Goal: Navigation & Orientation: Find specific page/section

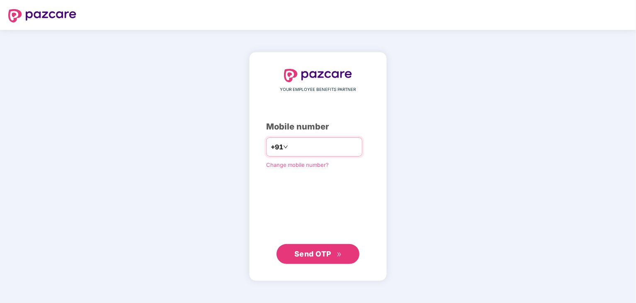
type input "**********"
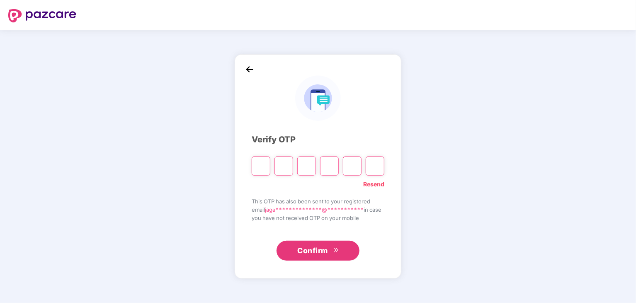
type input "*"
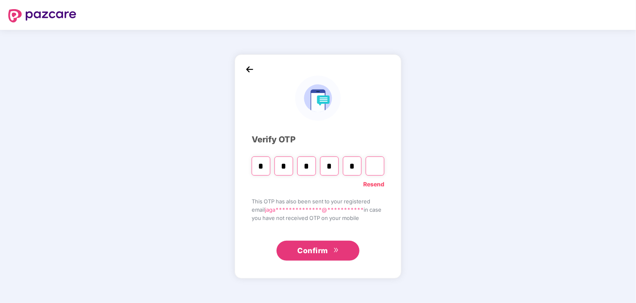
type input "*"
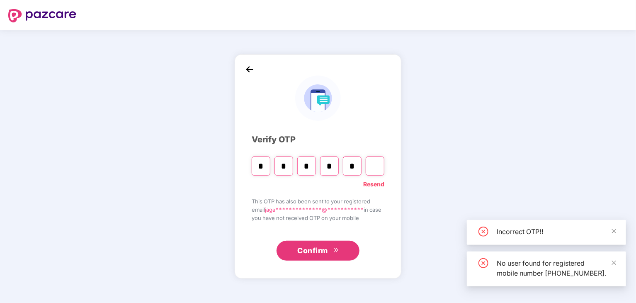
type input "*"
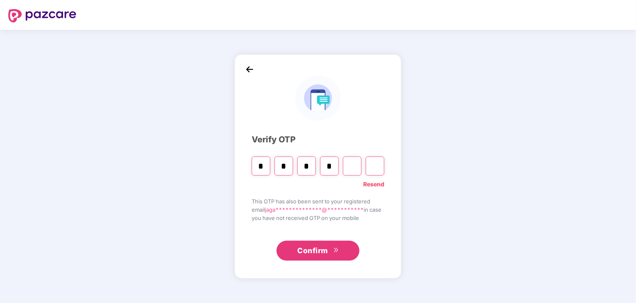
type input "*"
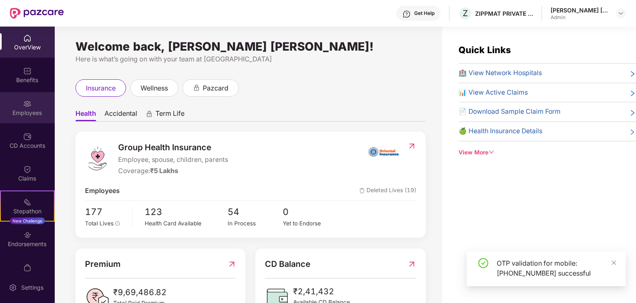
click at [27, 107] on img at bounding box center [27, 103] width 8 height 8
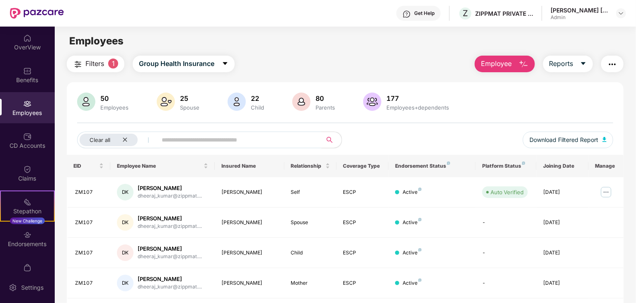
click at [91, 67] on span "Filters" at bounding box center [94, 63] width 19 height 10
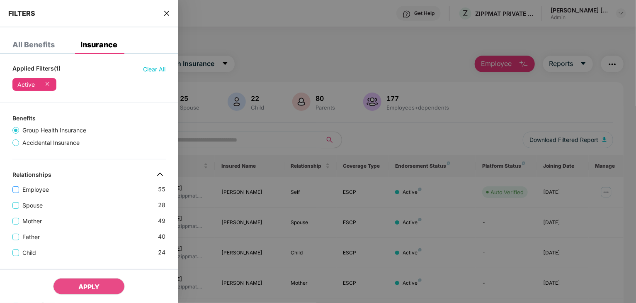
click at [27, 186] on span "Employee" at bounding box center [35, 189] width 33 height 9
click at [85, 286] on span "APPLY" at bounding box center [88, 286] width 21 height 8
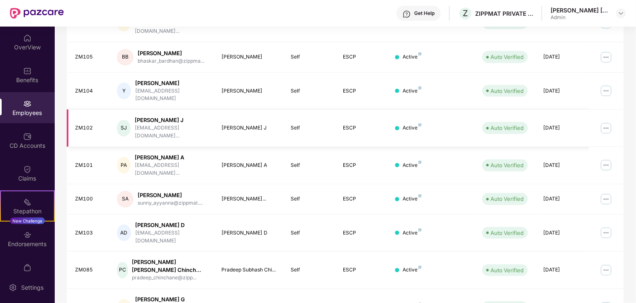
scroll to position [213, 0]
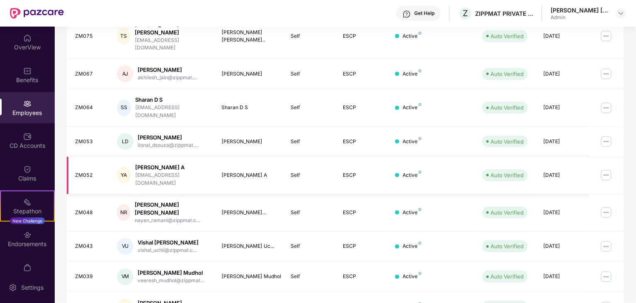
scroll to position [206, 0]
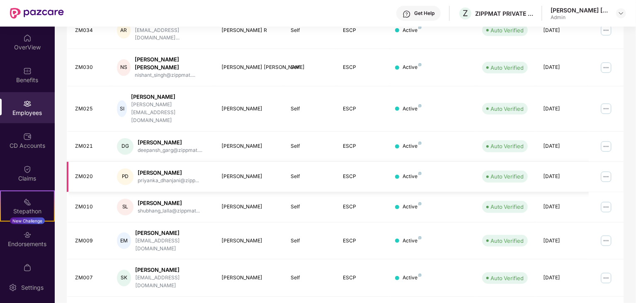
scroll to position [213, 0]
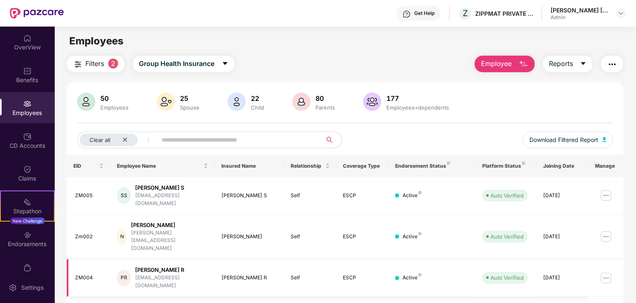
scroll to position [27, 0]
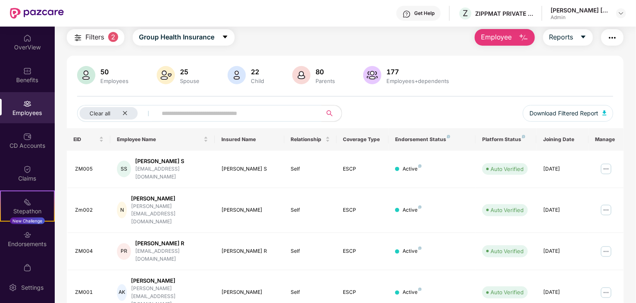
click at [95, 36] on span "Filters" at bounding box center [94, 37] width 19 height 10
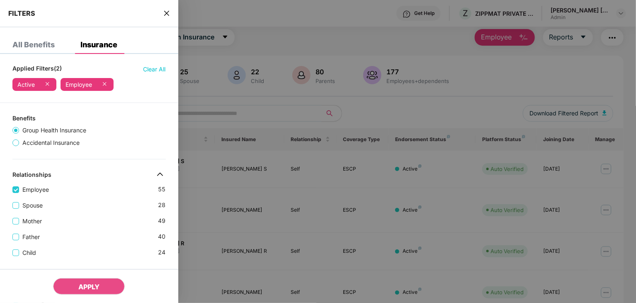
click at [40, 47] on div "All Benefits" at bounding box center [33, 45] width 42 height 8
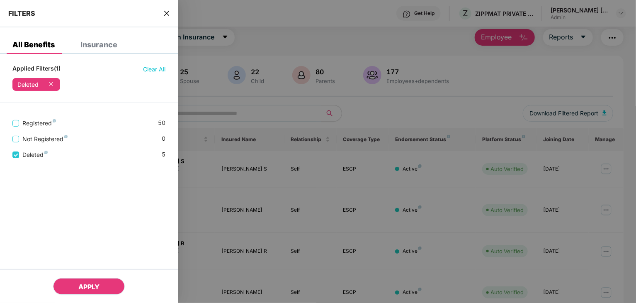
click at [76, 287] on button "APPLY" at bounding box center [89, 286] width 72 height 17
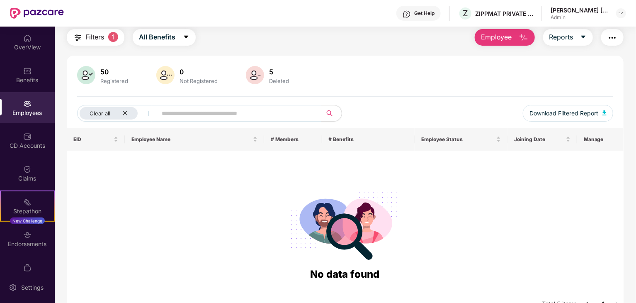
scroll to position [42, 0]
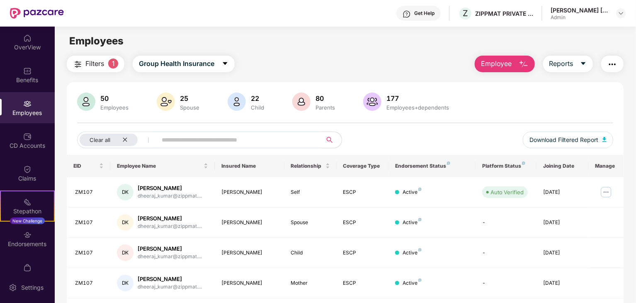
click at [20, 112] on div "Employees" at bounding box center [27, 113] width 55 height 8
click at [123, 141] on icon "close" at bounding box center [124, 139] width 5 height 5
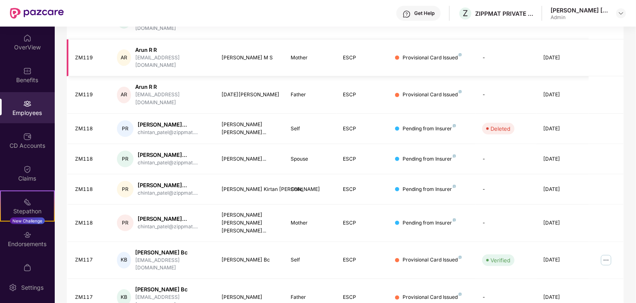
scroll to position [206, 0]
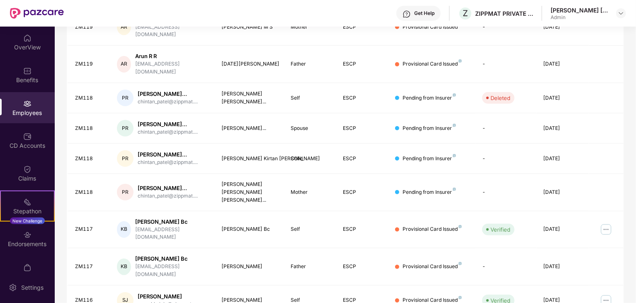
click at [534, 295] on div "EID Employee Name Insured Name Relationship Coverage Type Endorsement Status Pl…" at bounding box center [345, 147] width 557 height 396
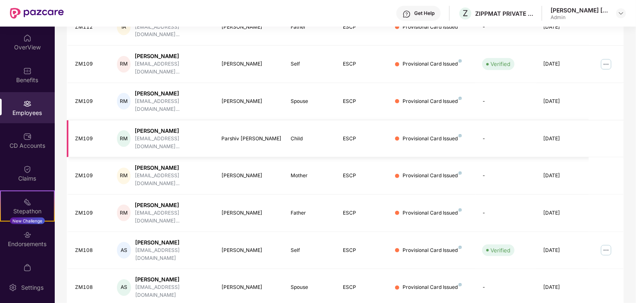
scroll to position [0, 0]
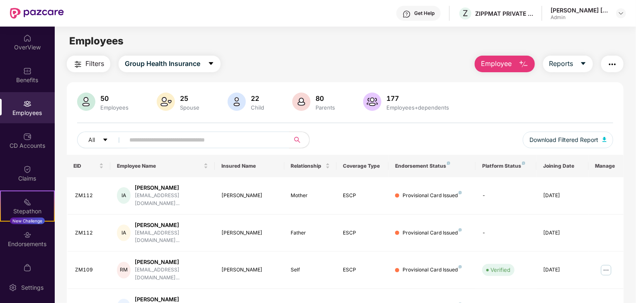
click at [87, 61] on span "Filters" at bounding box center [94, 63] width 19 height 10
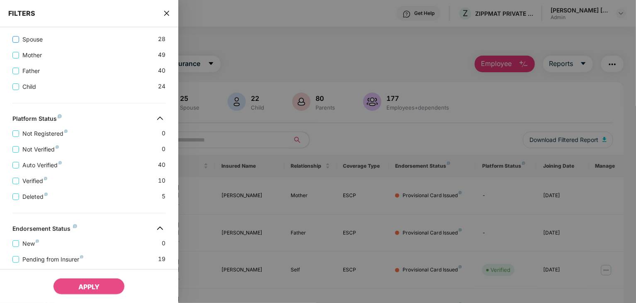
scroll to position [219, 0]
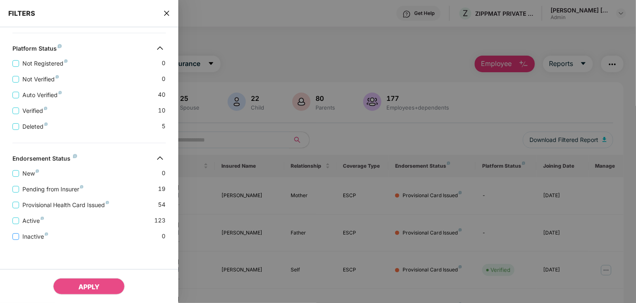
click at [28, 237] on span "Inactive" at bounding box center [35, 236] width 32 height 9
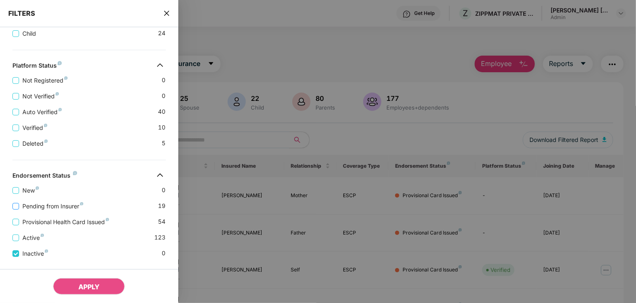
scroll to position [0, 0]
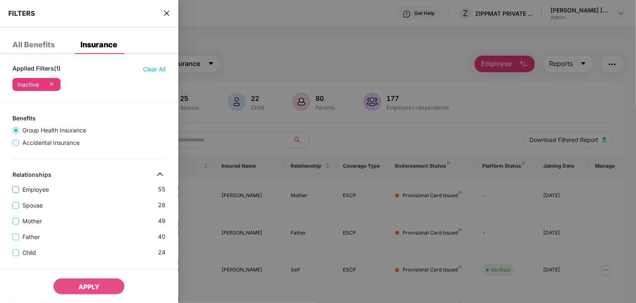
click at [27, 186] on span "Employee" at bounding box center [35, 189] width 33 height 9
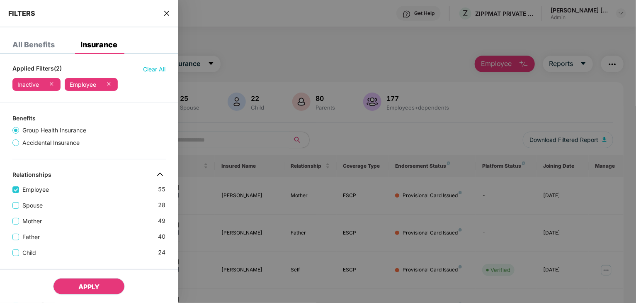
click at [88, 291] on button "APPLY" at bounding box center [89, 286] width 72 height 17
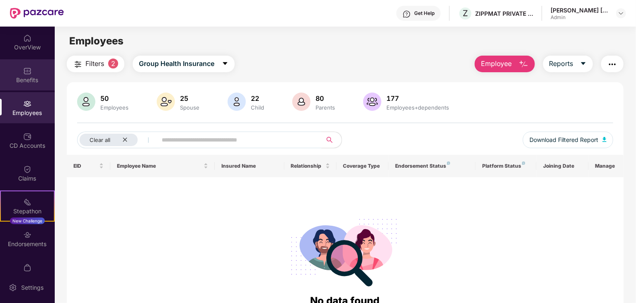
click at [23, 77] on div "Benefits" at bounding box center [27, 80] width 55 height 8
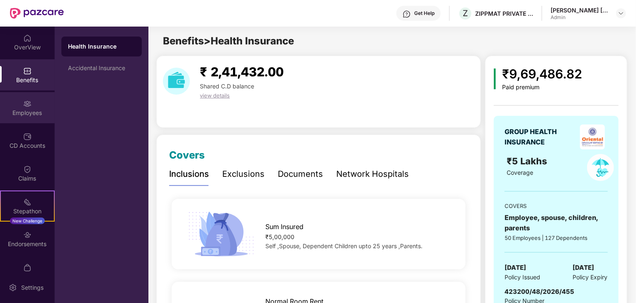
click at [24, 114] on div "Employees" at bounding box center [27, 113] width 55 height 8
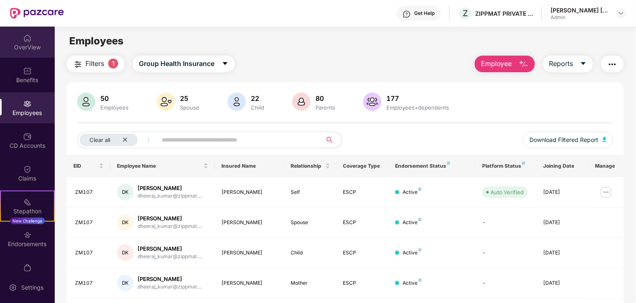
click at [25, 43] on div "OverView" at bounding box center [27, 47] width 55 height 8
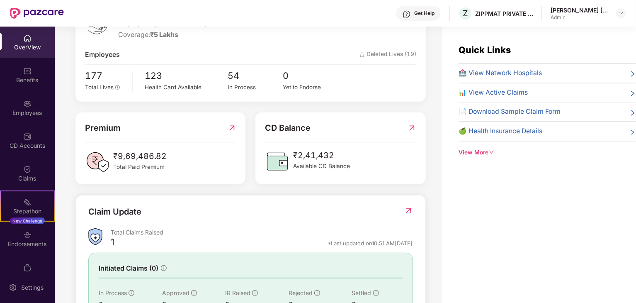
scroll to position [139, 0]
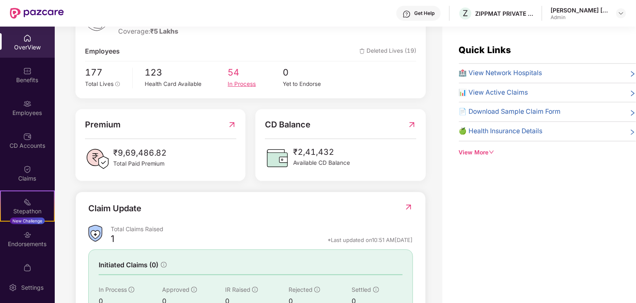
click at [248, 77] on span "54" at bounding box center [255, 73] width 55 height 14
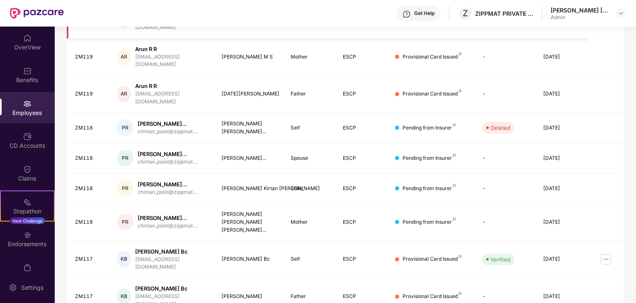
scroll to position [206, 0]
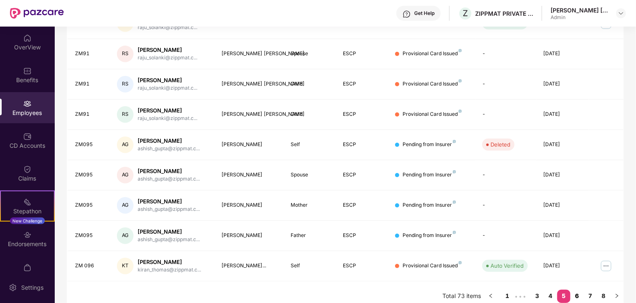
click at [577, 289] on link "6" at bounding box center [576, 295] width 13 height 12
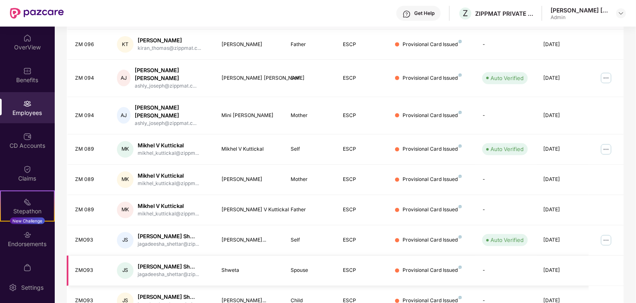
scroll to position [227, 0]
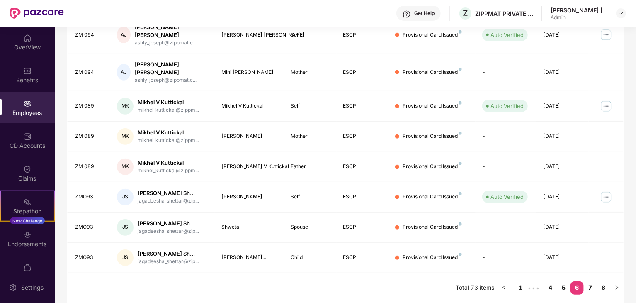
click at [590, 287] on link "7" at bounding box center [590, 287] width 13 height 12
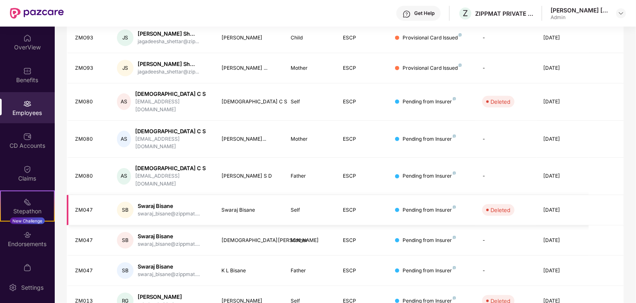
scroll to position [220, 0]
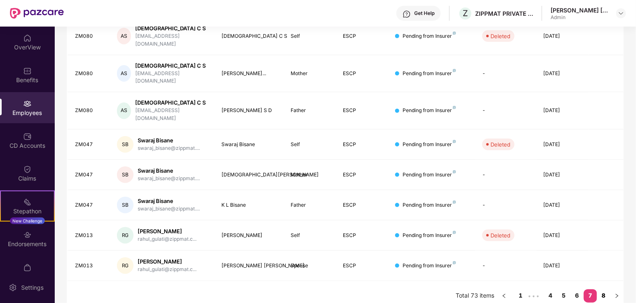
click at [602, 289] on link "8" at bounding box center [603, 295] width 13 height 12
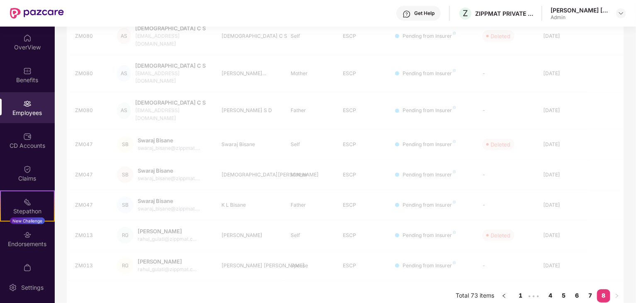
scroll to position [27, 0]
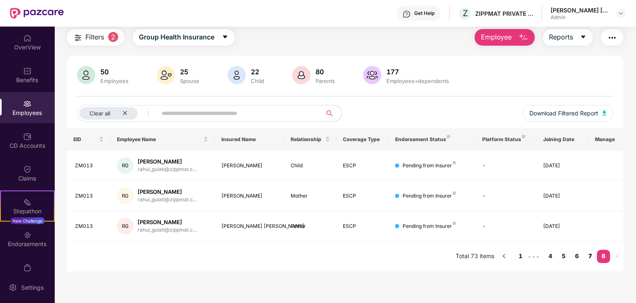
click at [591, 259] on link "7" at bounding box center [590, 256] width 13 height 12
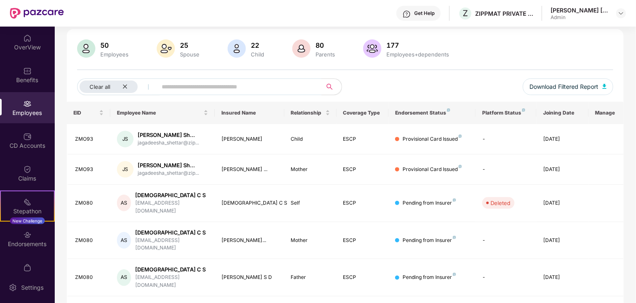
scroll to position [53, 0]
click at [23, 241] on div "Endorsements" at bounding box center [27, 244] width 55 height 8
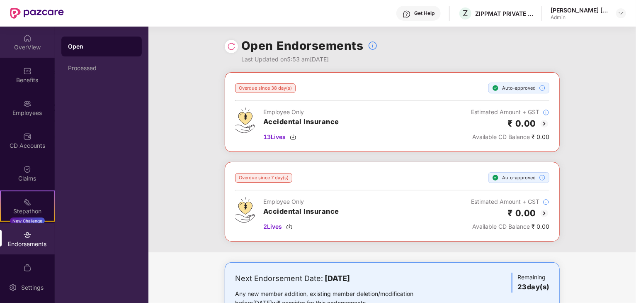
click at [22, 32] on div "OverView" at bounding box center [27, 42] width 55 height 31
